Goal: Task Accomplishment & Management: Use online tool/utility

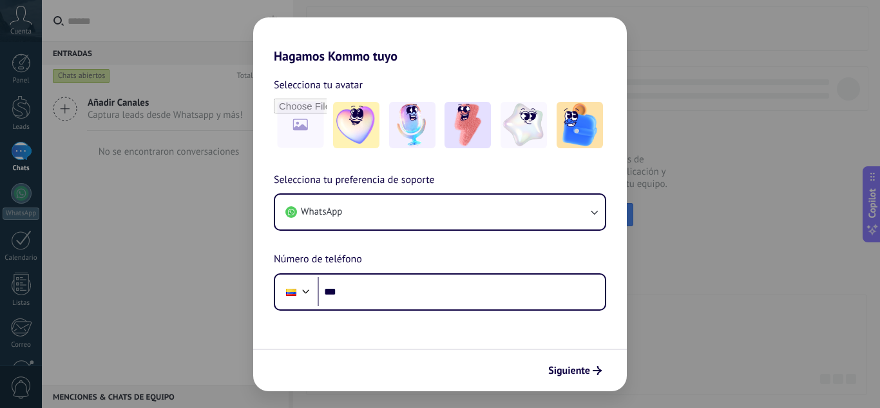
click at [715, 137] on div "Hagamos Kommo tuyo Selecciona tu avatar Selecciona tu preferencia de soporte Wh…" at bounding box center [440, 204] width 880 height 408
click at [583, 367] on span "Siguiente" at bounding box center [569, 370] width 42 height 9
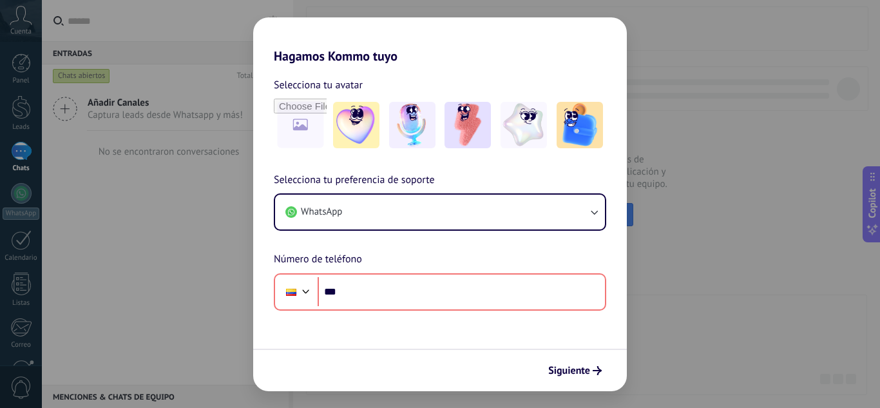
click at [242, 304] on div "Hagamos Kommo tuyo Selecciona tu avatar Selecciona tu preferencia de soporte Wh…" at bounding box center [440, 204] width 880 height 408
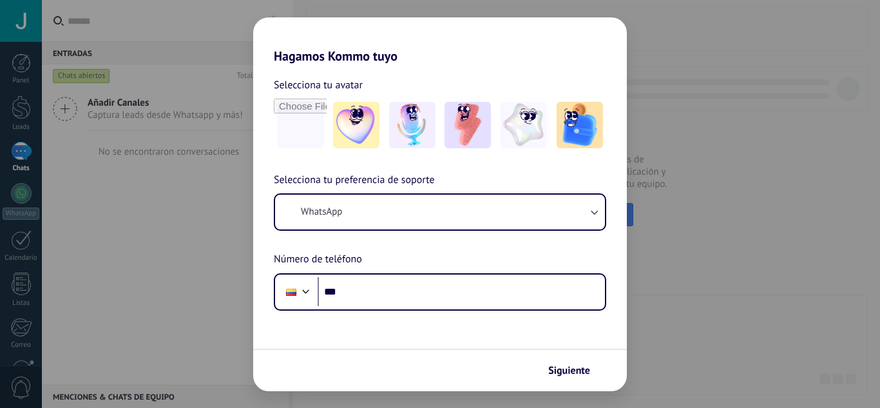
click at [354, 109] on img at bounding box center [356, 125] width 46 height 46
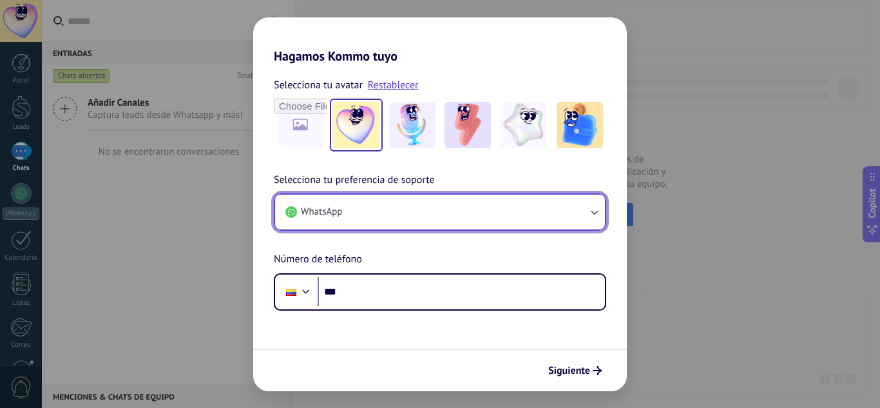
click at [343, 216] on button "WhatsApp" at bounding box center [440, 211] width 330 height 35
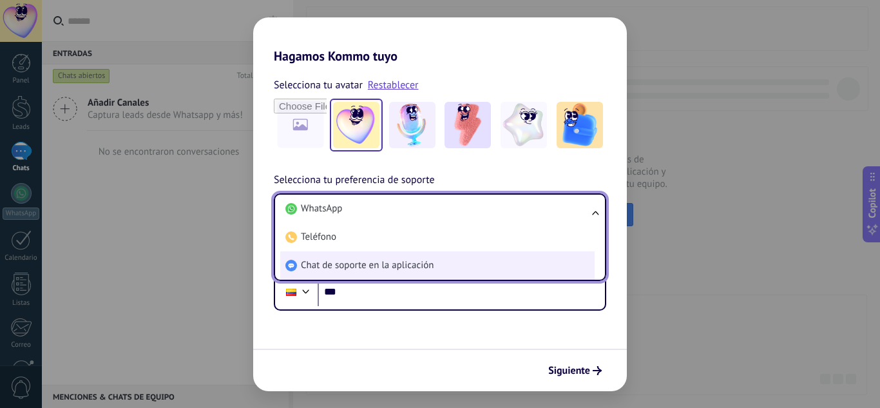
click at [354, 263] on span "Chat de soporte en la aplicación" at bounding box center [367, 265] width 133 height 13
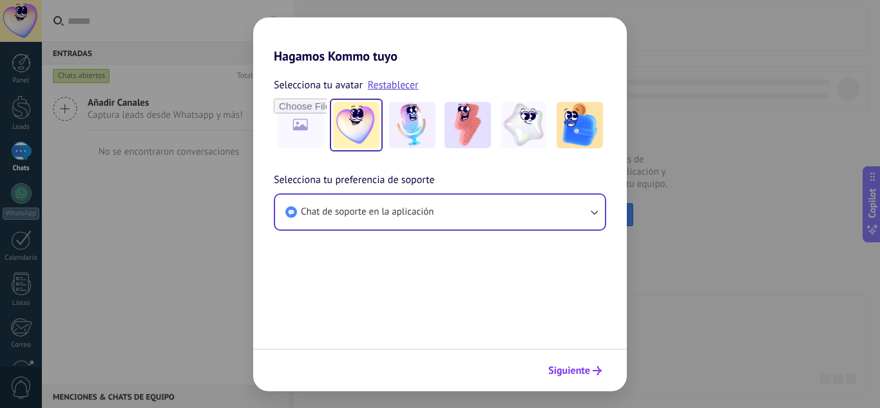
click at [592, 373] on icon "submit" at bounding box center [596, 370] width 9 height 9
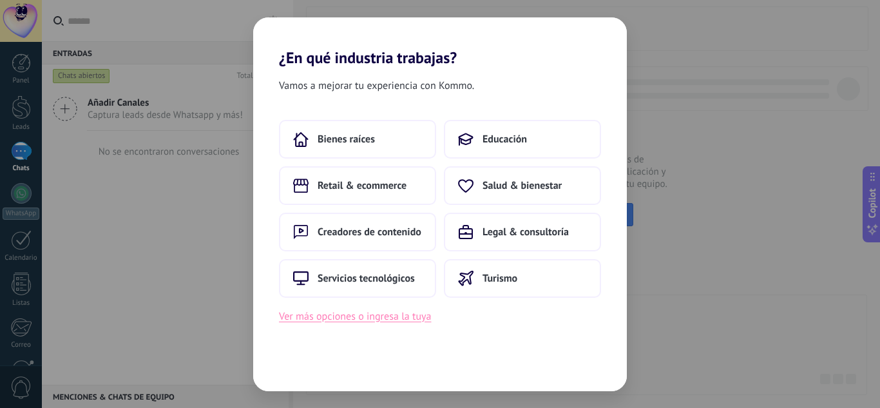
click at [411, 316] on button "Ver más opciones o ingresa la tuya" at bounding box center [355, 316] width 152 height 17
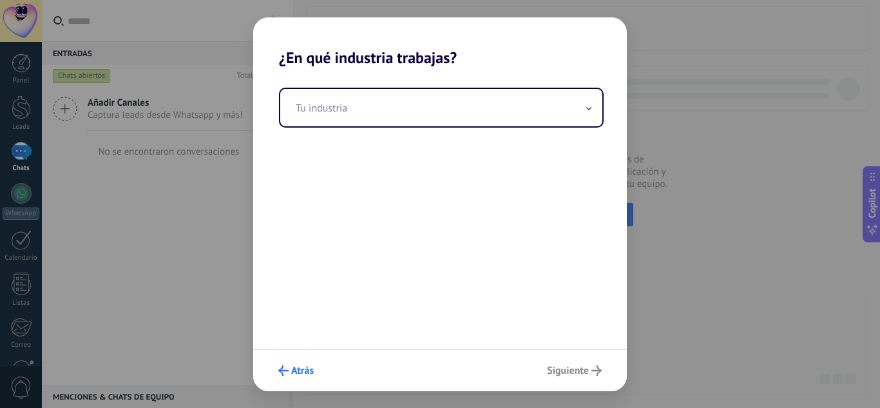
click at [291, 375] on span "Atrás" at bounding box center [302, 370] width 23 height 9
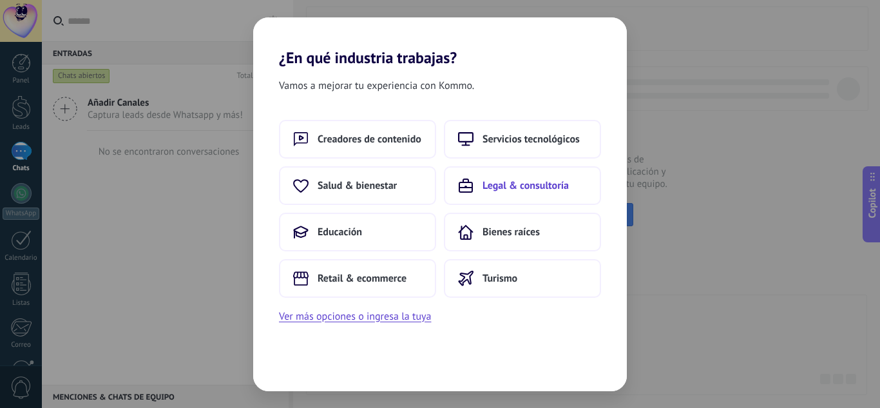
click at [520, 186] on span "Legal & consultoría" at bounding box center [525, 185] width 86 height 13
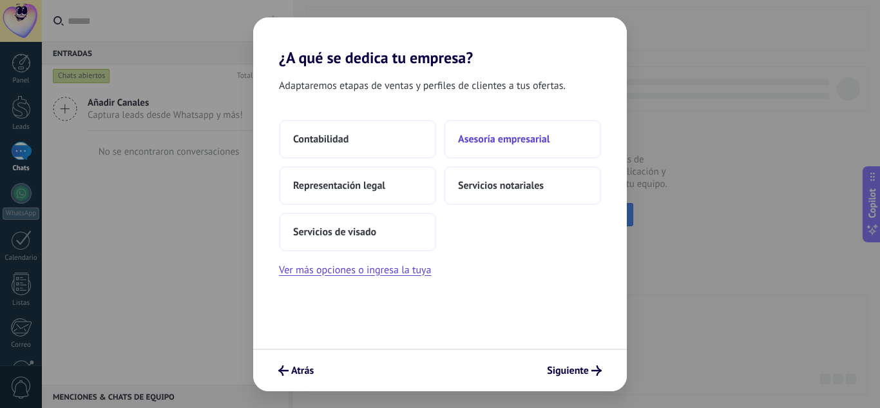
click at [528, 135] on span "Asesoría empresarial" at bounding box center [503, 139] width 91 height 13
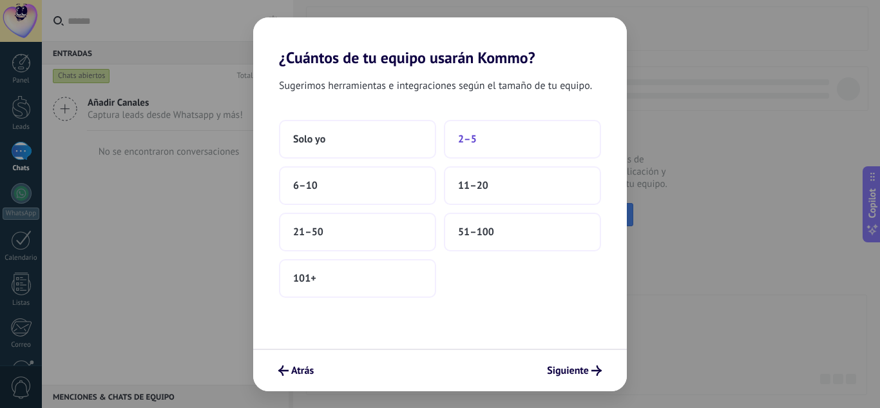
click at [460, 158] on button "2–5" at bounding box center [522, 139] width 157 height 39
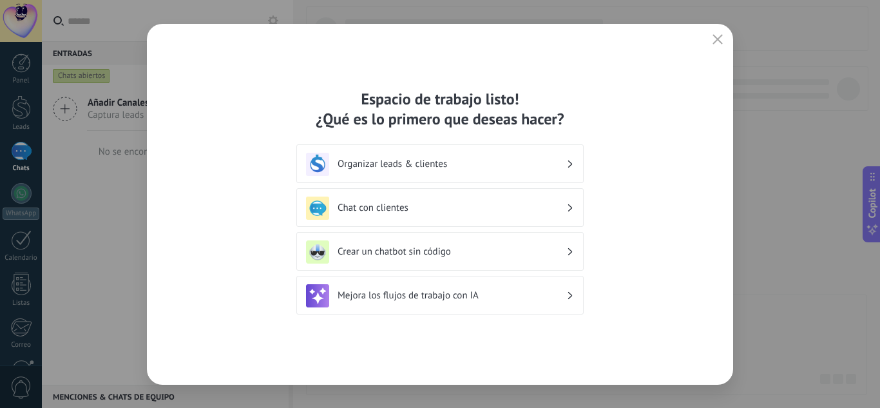
click at [686, 124] on div "Espacio de trabajo listo! ¿Qué es lo primero que deseas hacer? Organizar leads …" at bounding box center [440, 204] width 586 height 361
click at [725, 37] on button "button" at bounding box center [717, 40] width 17 height 18
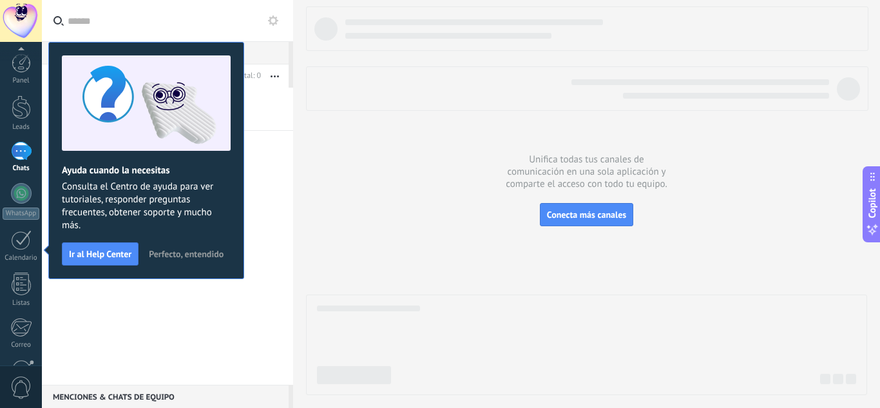
scroll to position [128, 0]
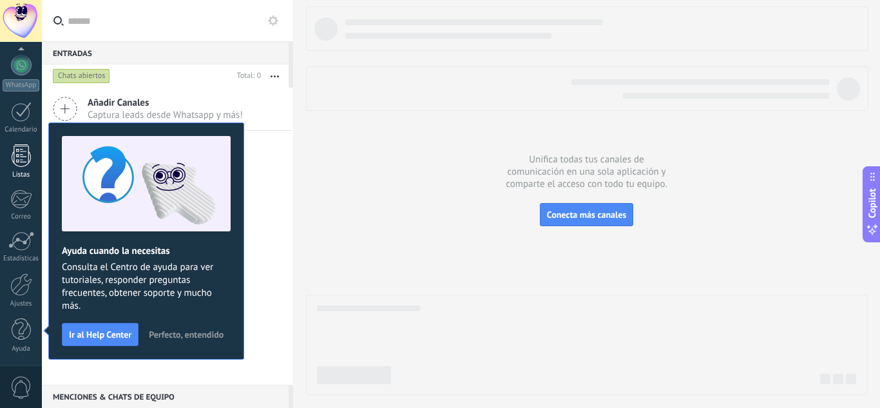
click at [19, 148] on div at bounding box center [21, 155] width 19 height 23
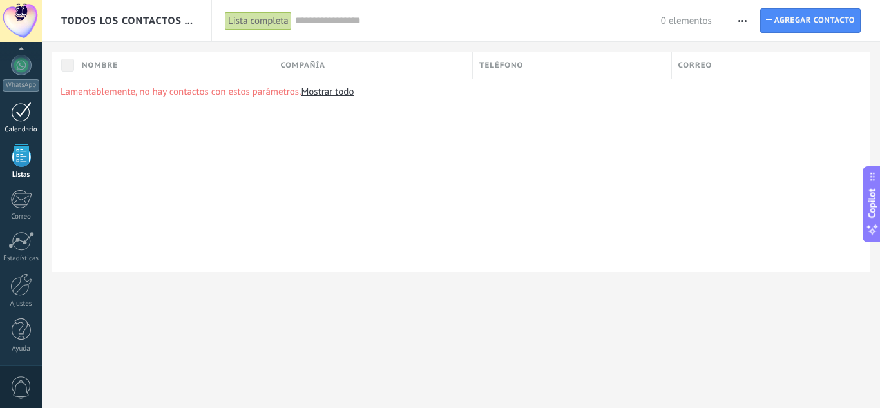
click at [28, 109] on div at bounding box center [21, 112] width 21 height 20
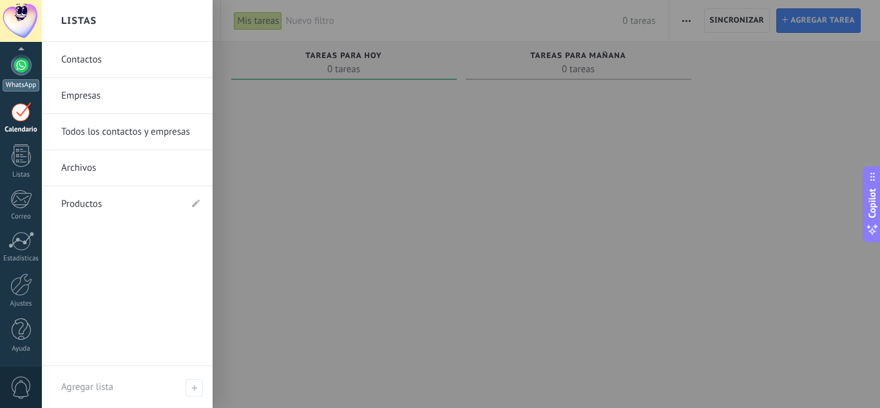
click at [29, 64] on div at bounding box center [21, 65] width 21 height 21
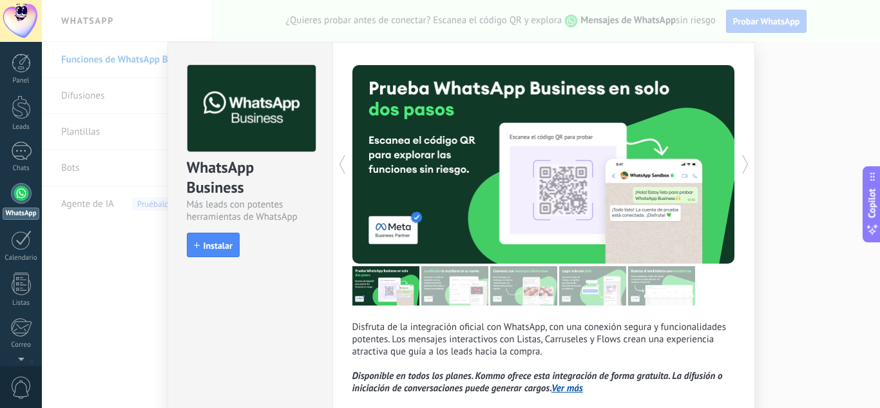
click at [816, 87] on div "WhatsApp Business Más leads con potentes herramientas de WhatsApp install Insta…" at bounding box center [461, 204] width 838 height 408
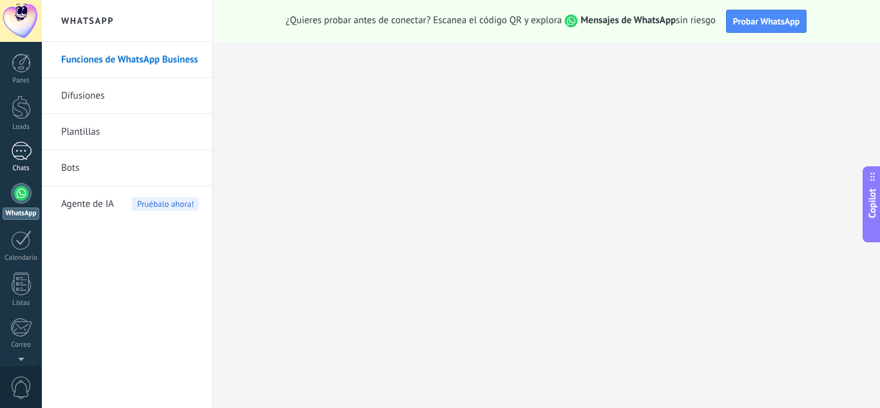
click at [24, 165] on div "Chats" at bounding box center [21, 168] width 37 height 8
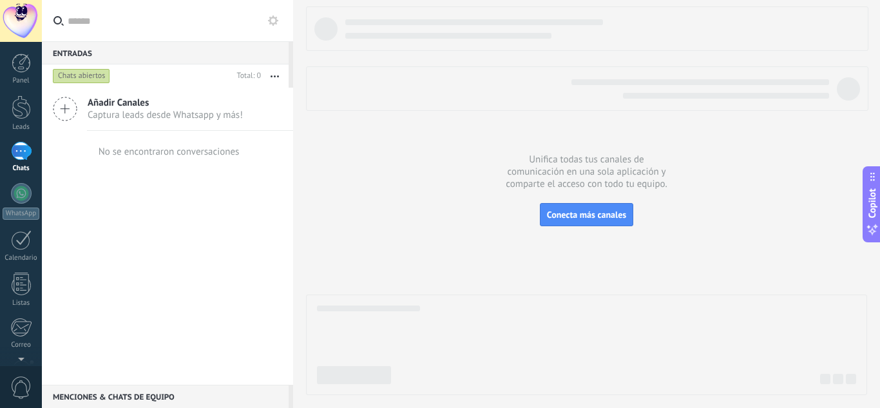
click at [68, 106] on icon at bounding box center [65, 109] width 24 height 24
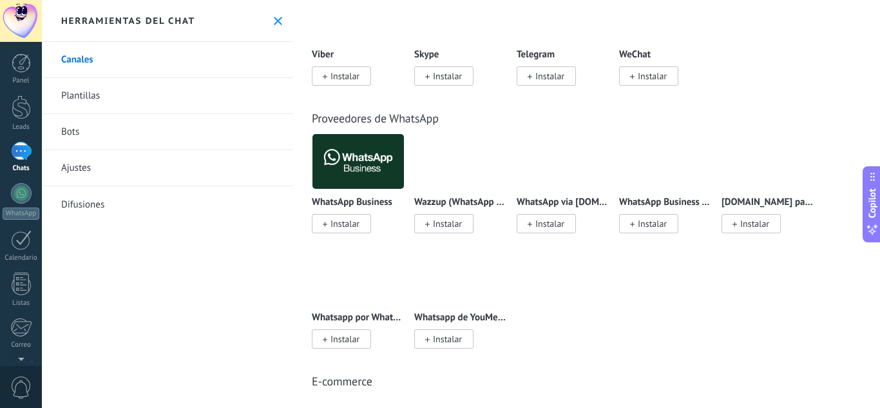
scroll to position [398, 0]
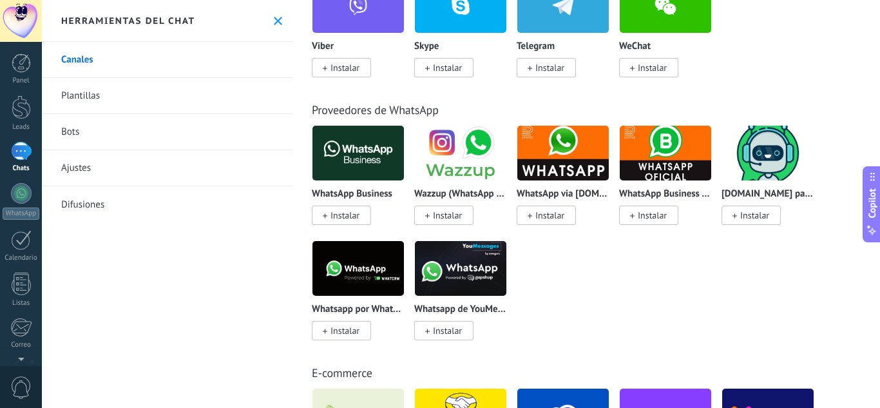
click at [440, 298] on div "Whatsapp de YouMessages Instalar" at bounding box center [460, 288] width 93 height 97
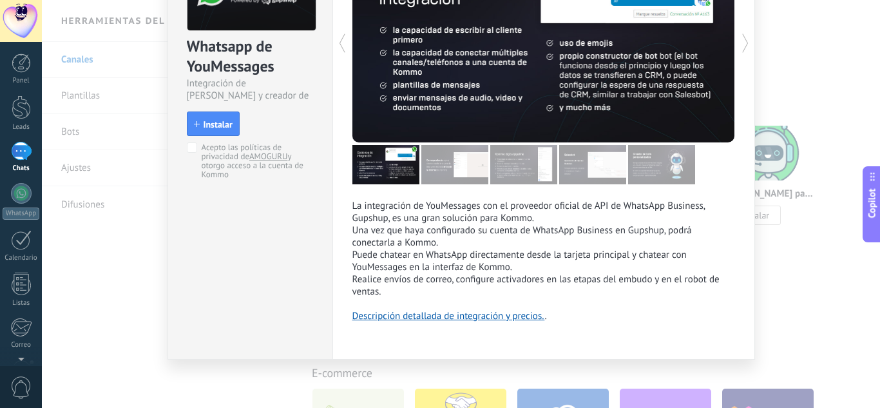
scroll to position [0, 0]
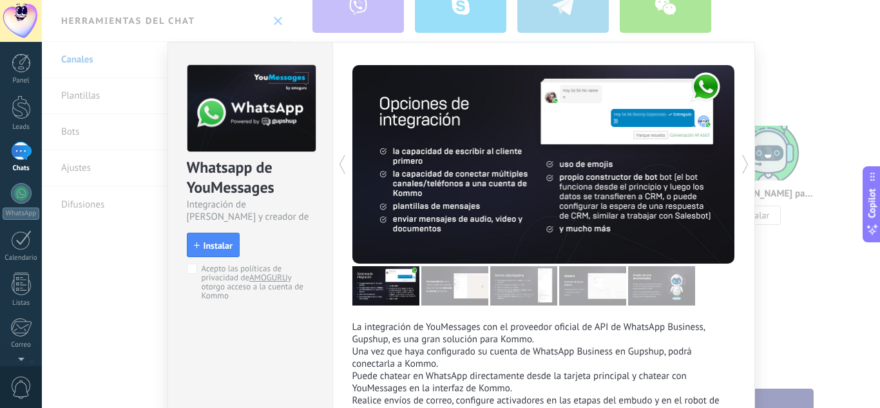
click at [759, 69] on div "Whatsapp de YouMessages Integración de Whatsapp y creador de bots install Insta…" at bounding box center [461, 204] width 838 height 408
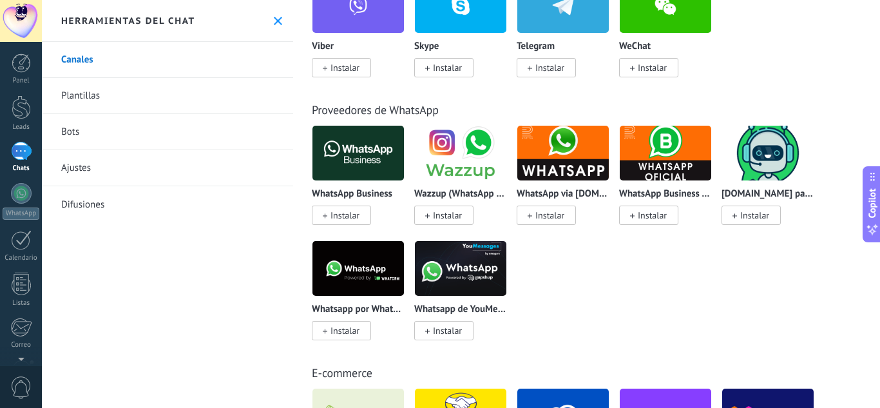
click at [466, 178] on img at bounding box center [460, 153] width 91 height 62
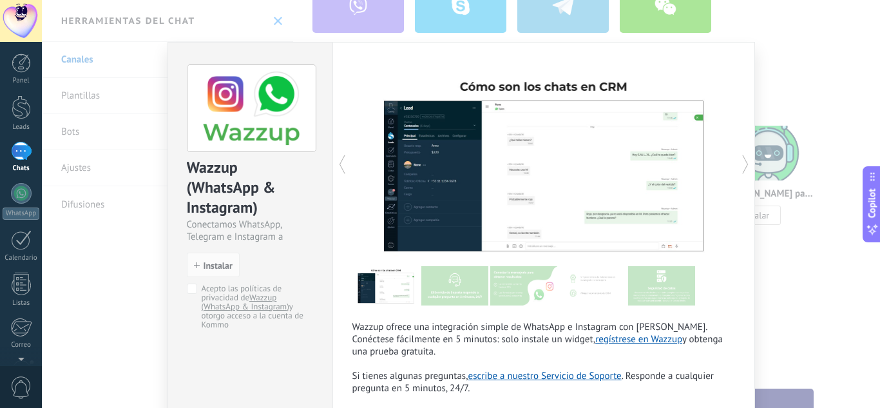
click at [769, 54] on div "Wazzup (WhatsApp & Instagram) Conectamos WhatsApp, Telegram e Instagram a Kommo…" at bounding box center [461, 204] width 838 height 408
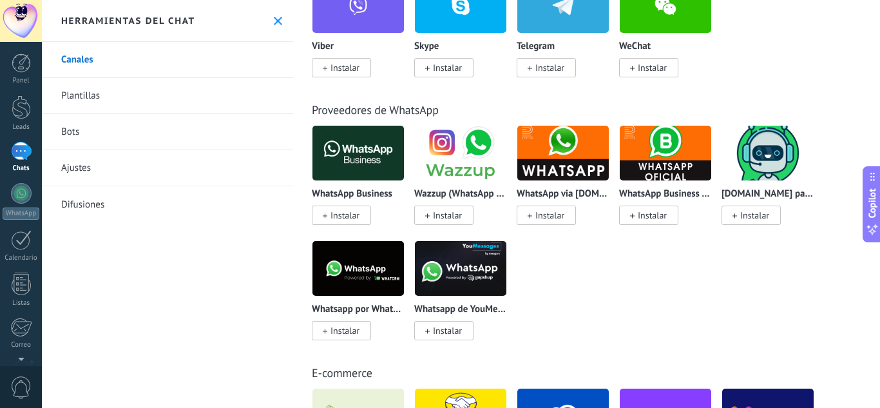
click at [468, 264] on img at bounding box center [460, 268] width 91 height 62
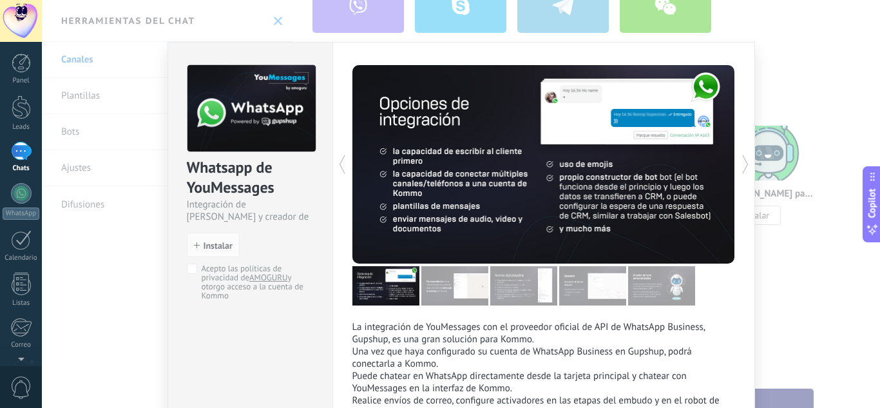
click at [191, 270] on div "Whatsapp de YouMessages Integración de Whatsapp y creador de bots install Insta…" at bounding box center [250, 176] width 164 height 267
click at [218, 245] on span "Instalar" at bounding box center [217, 245] width 29 height 9
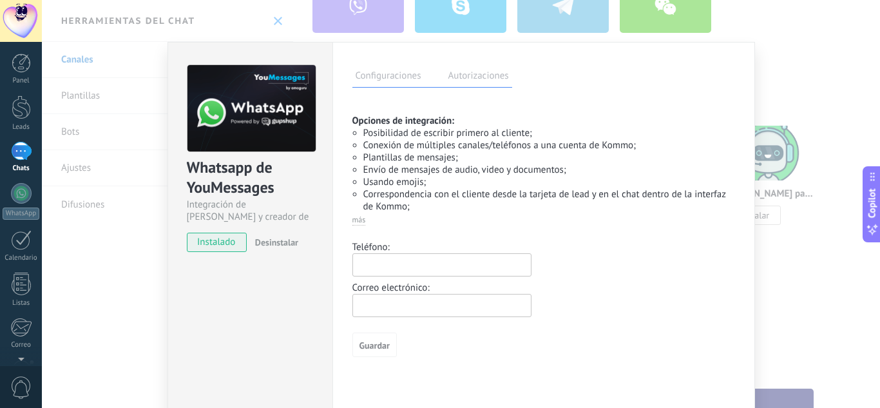
click at [483, 73] on label "Autorizaciones" at bounding box center [478, 77] width 67 height 19
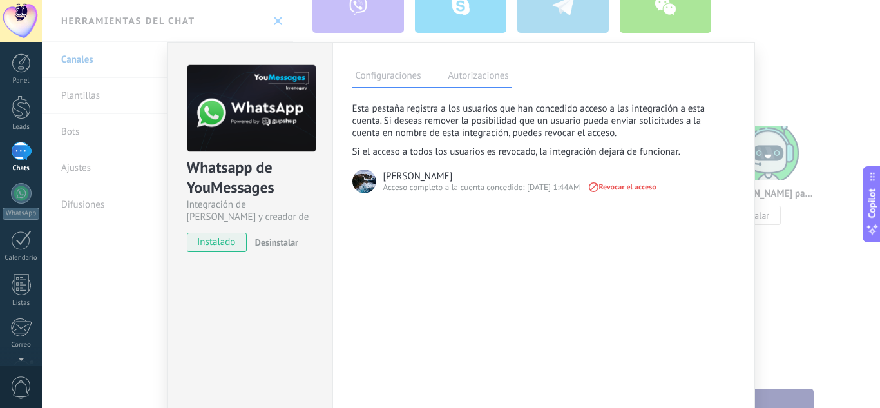
click at [386, 73] on label "Configuraciones" at bounding box center [388, 77] width 72 height 19
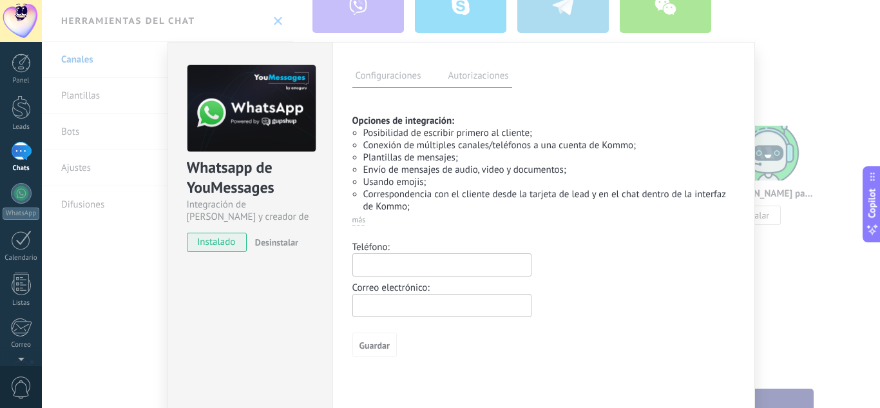
scroll to position [66, 0]
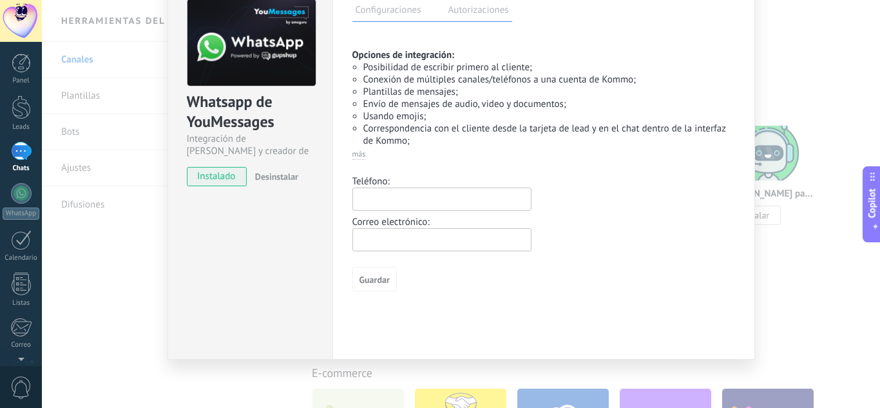
click at [361, 157] on span "más" at bounding box center [359, 154] width 14 height 10
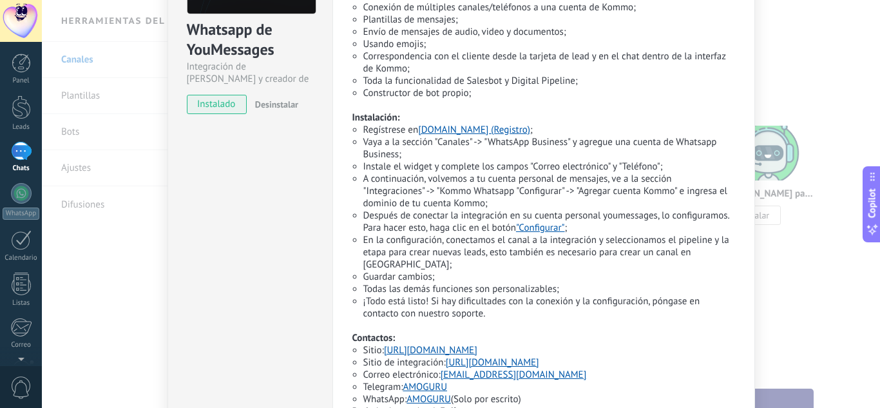
scroll to position [140, 0]
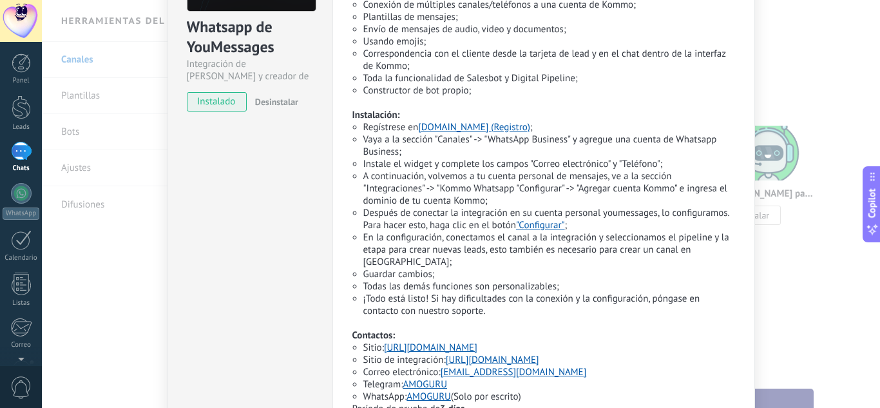
click at [497, 128] on link "[DOMAIN_NAME] (Registro)" at bounding box center [474, 127] width 112 height 12
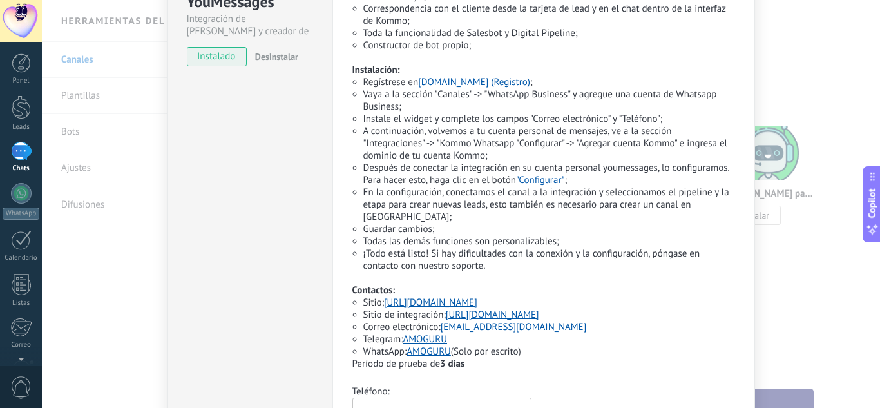
scroll to position [0, 0]
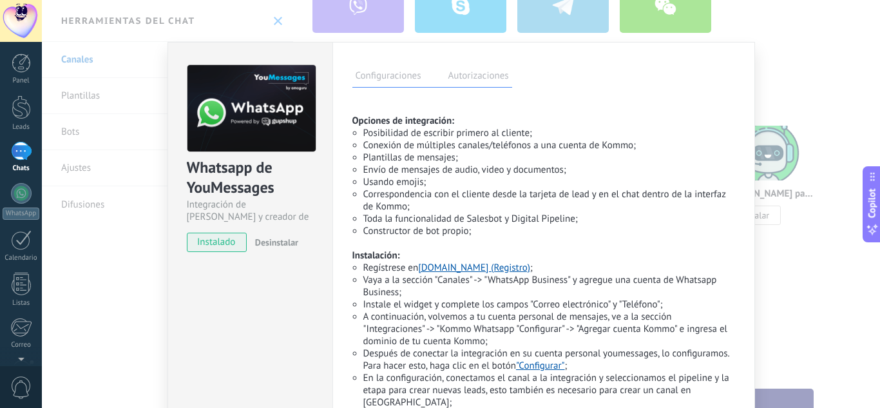
click at [462, 78] on label "Autorizaciones" at bounding box center [478, 77] width 67 height 19
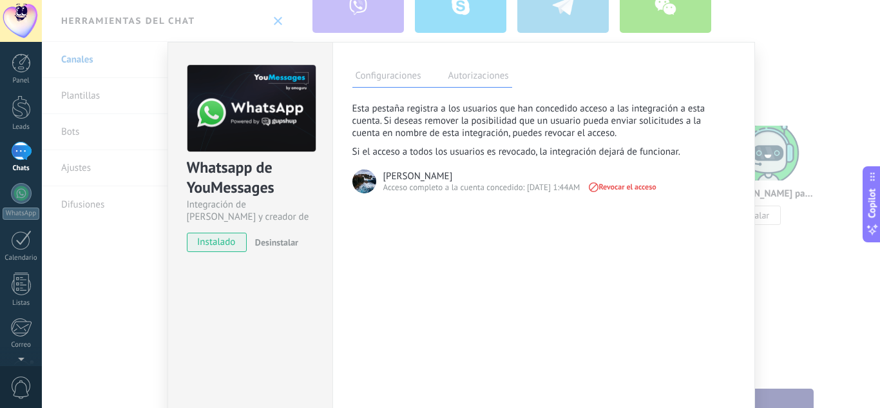
click at [389, 87] on div "Configuraciones Autorizaciones" at bounding box center [432, 76] width 160 height 23
click at [416, 71] on label "Configuraciones" at bounding box center [388, 77] width 72 height 19
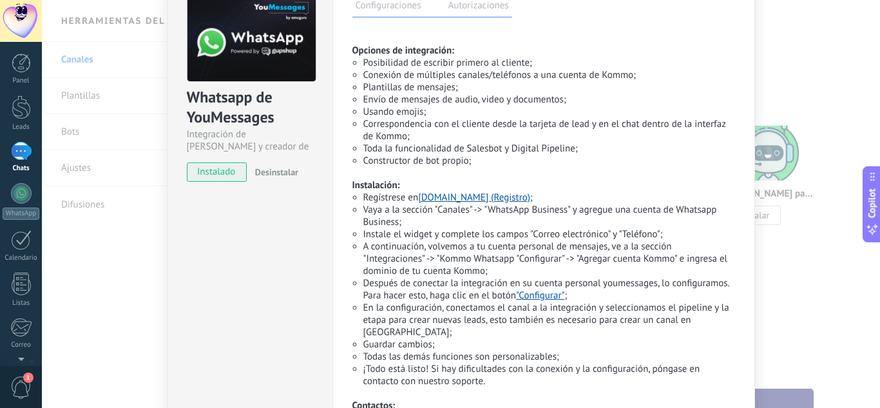
scroll to position [83, 0]
